Goal: Navigation & Orientation: Find specific page/section

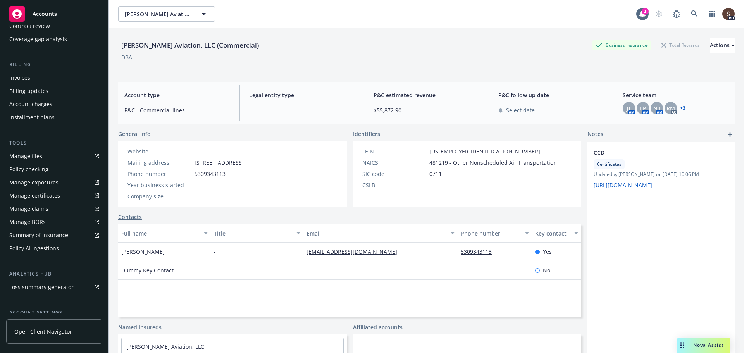
scroll to position [116, 0]
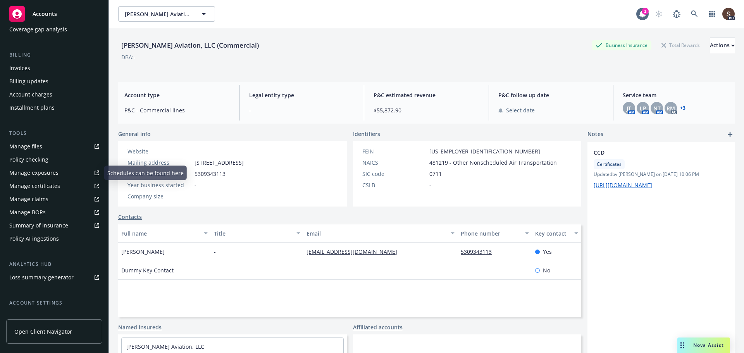
click at [56, 184] on div "Manage certificates" at bounding box center [34, 186] width 51 height 12
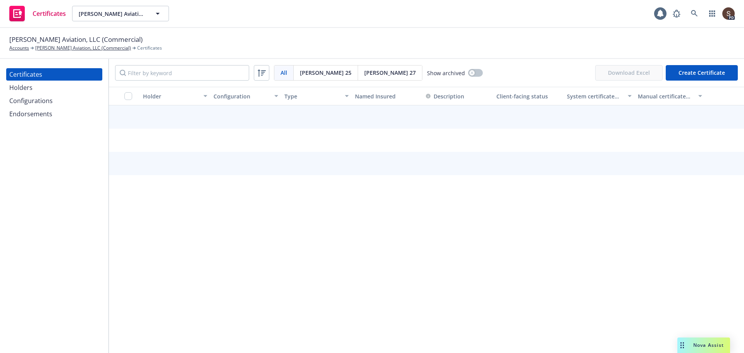
click at [14, 87] on div "Holders" at bounding box center [20, 87] width 23 height 12
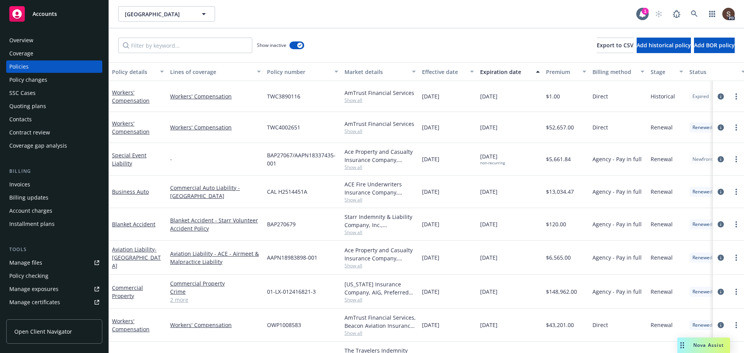
click at [17, 186] on div "Invoices" at bounding box center [19, 184] width 21 height 12
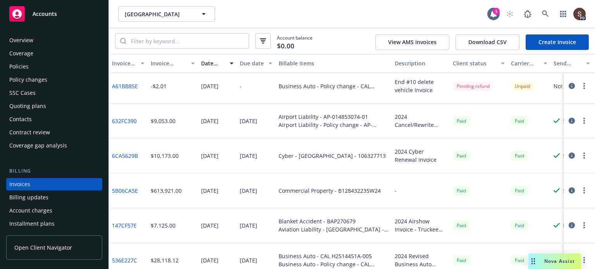
scroll to position [39, 0]
